Goal: Navigation & Orientation: Go to known website

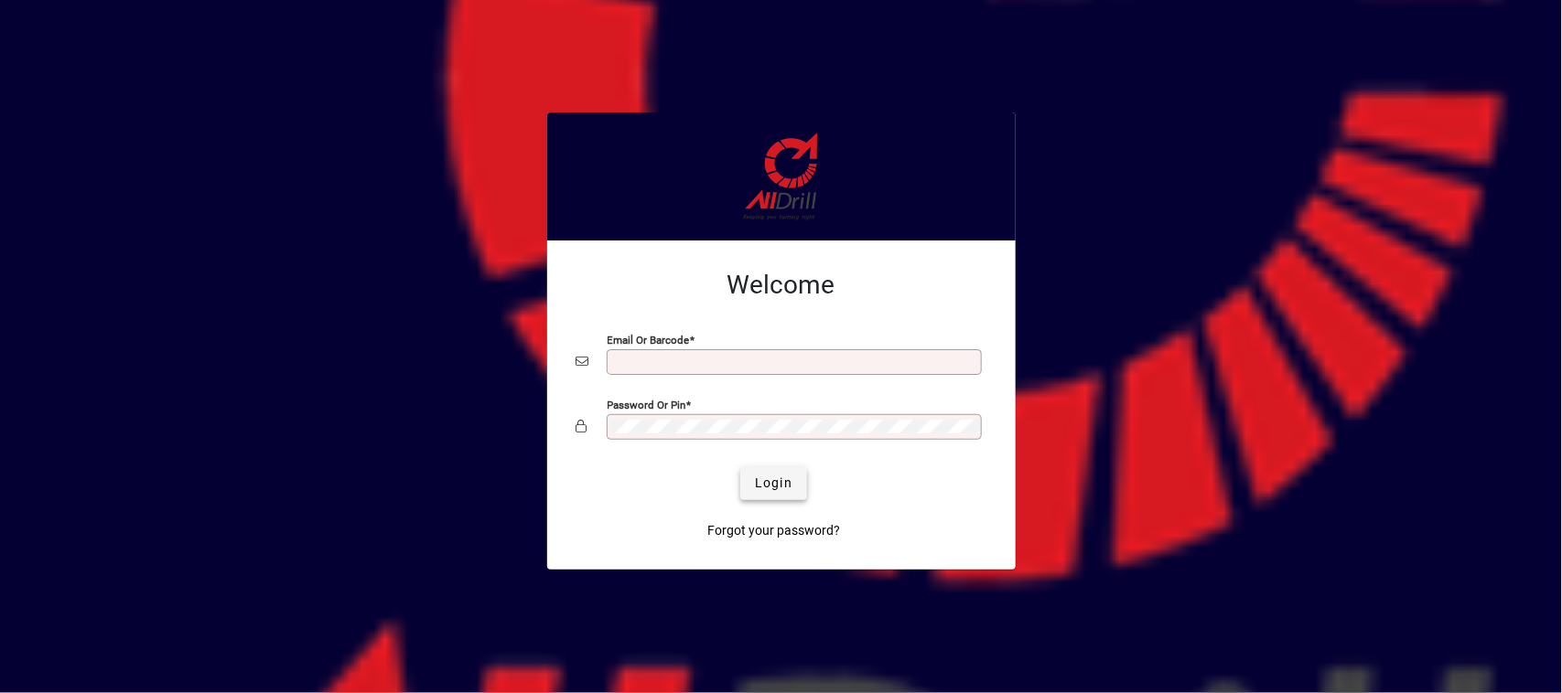
type input "**********"
click at [774, 490] on span "Login" at bounding box center [774, 483] width 38 height 19
